Goal: Find specific page/section: Find specific page/section

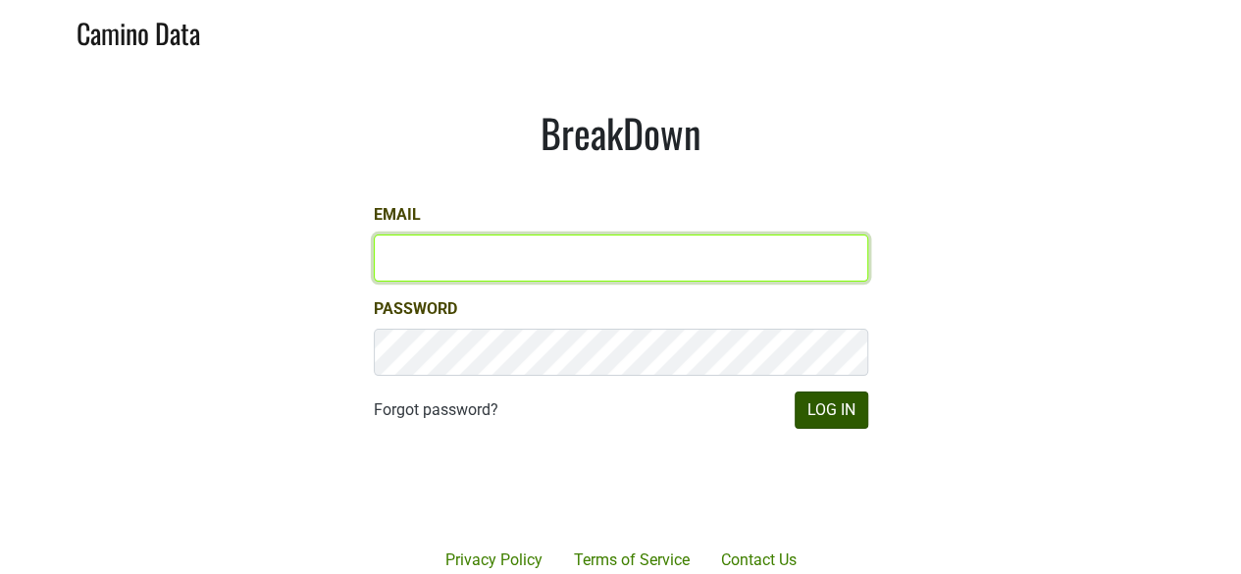
type input "[PERSON_NAME][EMAIL_ADDRESS][DOMAIN_NAME]"
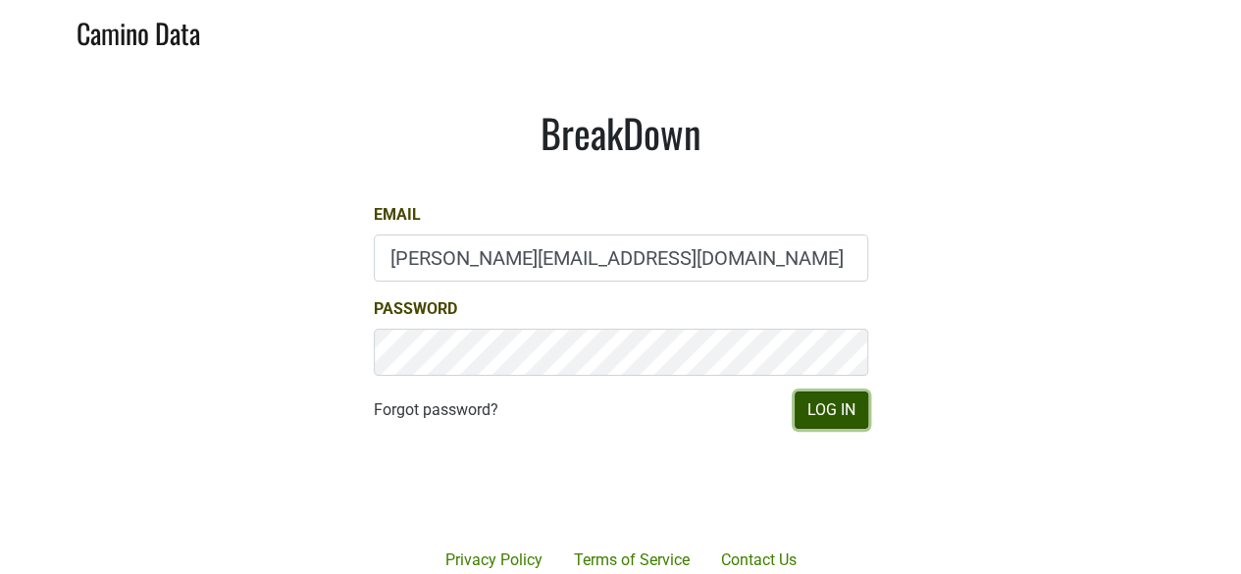
click at [825, 413] on button "Log In" at bounding box center [832, 410] width 74 height 37
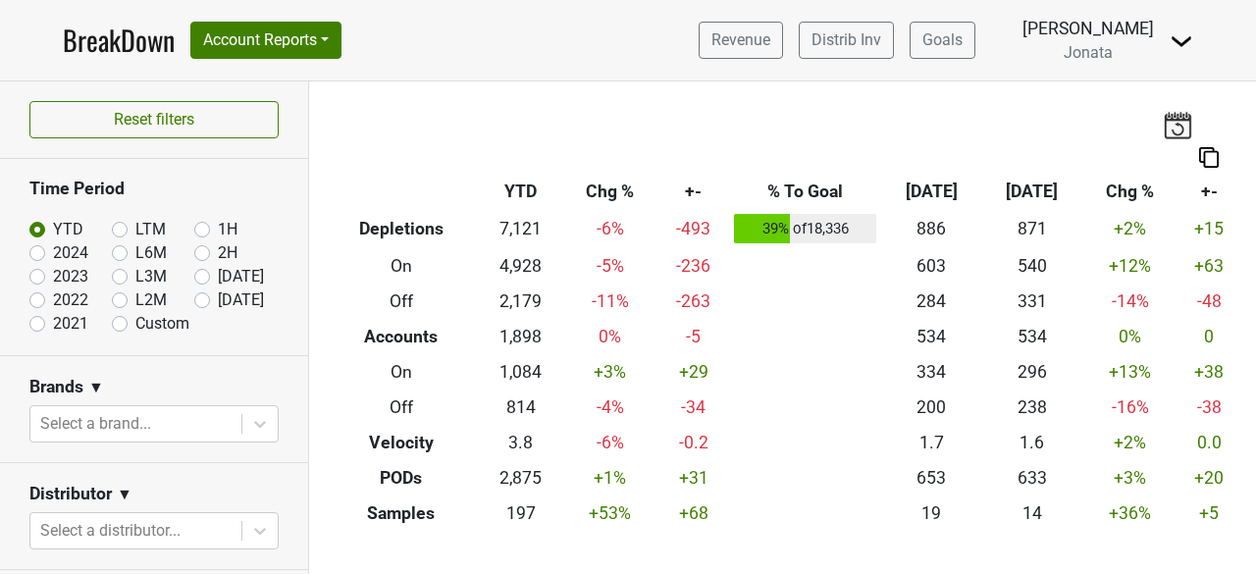
click at [1102, 53] on span "Jonata" at bounding box center [1088, 52] width 49 height 19
click at [1097, 54] on span "Jonata" at bounding box center [1088, 52] width 49 height 19
click at [1183, 33] on img at bounding box center [1182, 41] width 24 height 24
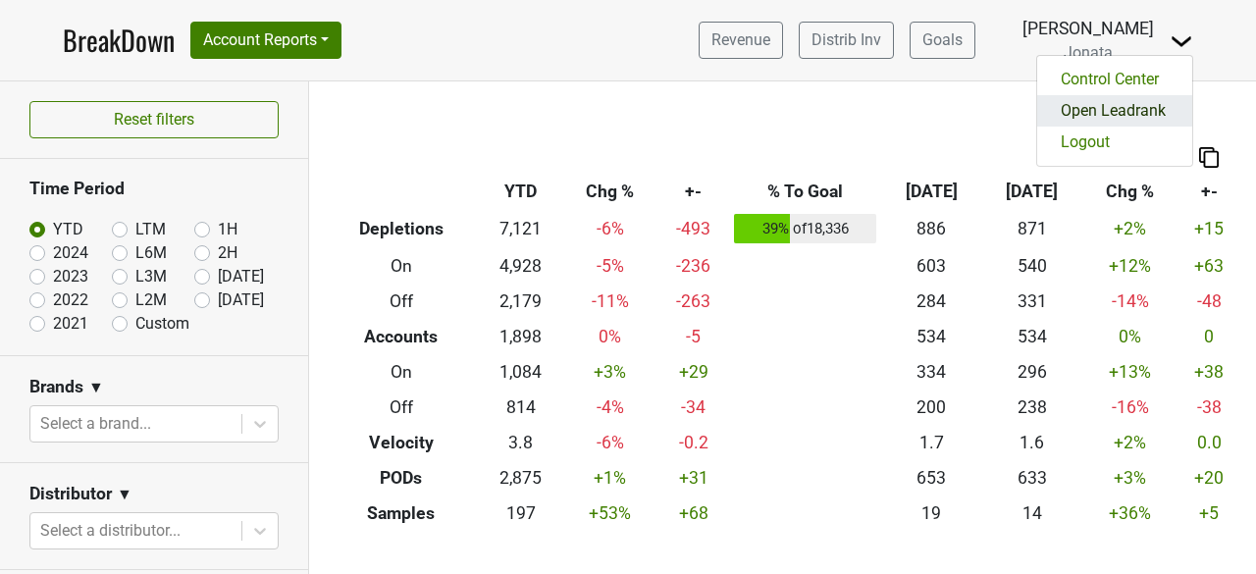
click at [1109, 97] on link "Open Leadrank" at bounding box center [1114, 110] width 155 height 31
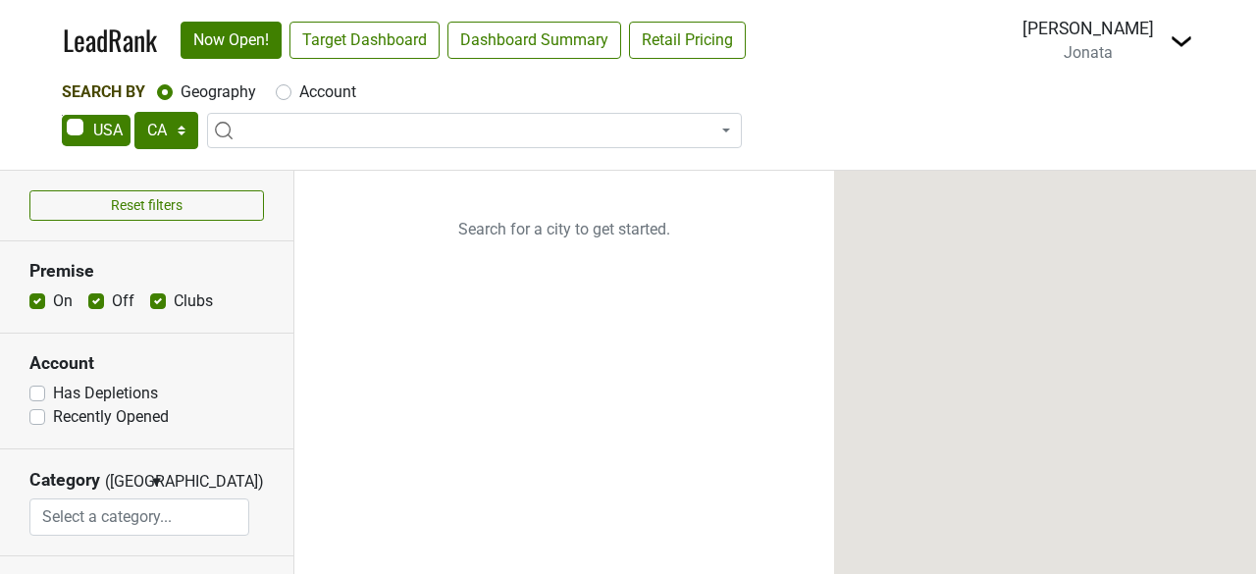
select select "CA"
select select
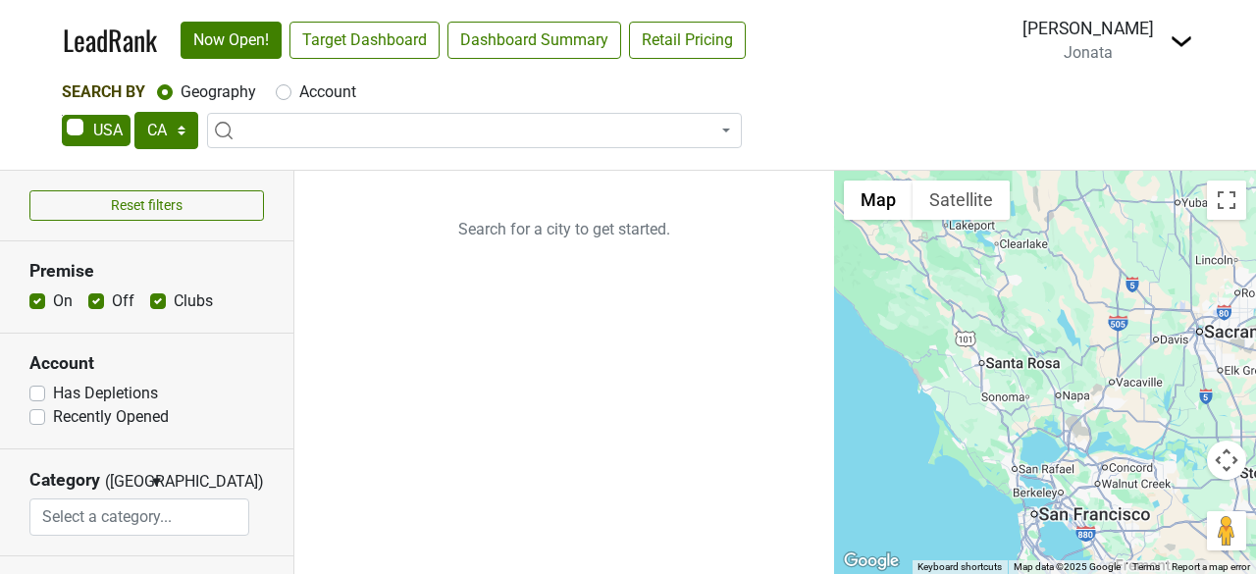
click at [1097, 57] on span "Jonata" at bounding box center [1088, 52] width 49 height 19
click at [425, 37] on link "Target Dashboard" at bounding box center [364, 40] width 150 height 37
